Goal: Go to known website: Access a specific website the user already knows

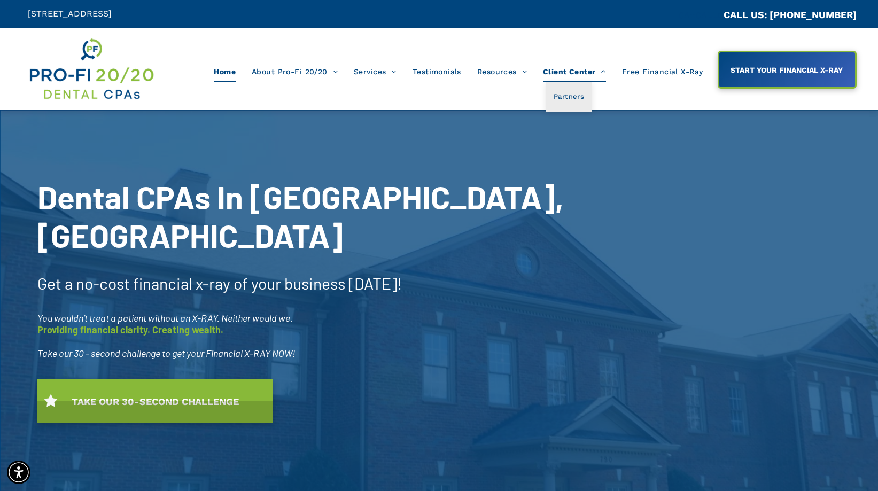
click at [570, 74] on span "Client Center" at bounding box center [574, 71] width 63 height 20
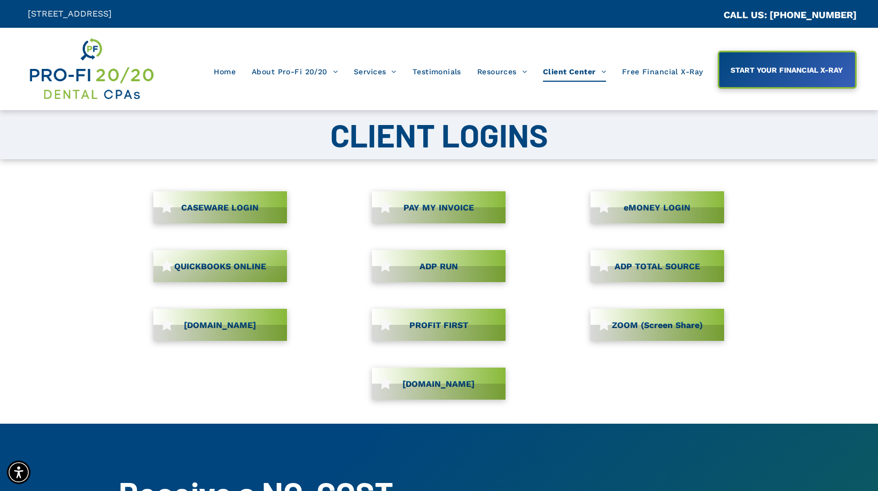
click at [195, 212] on link "CASEWARE LOGIN" at bounding box center [220, 207] width 134 height 32
